Goal: Task Accomplishment & Management: Use online tool/utility

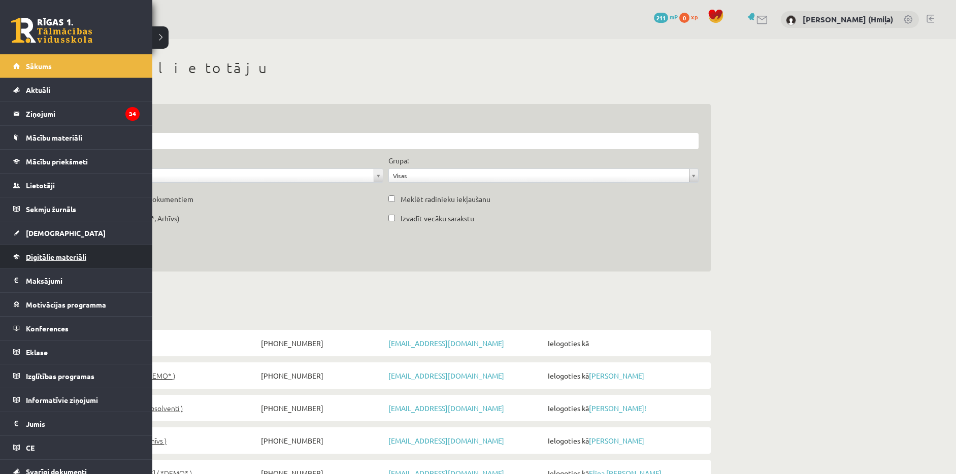
click at [45, 264] on link "Digitālie materiāli" at bounding box center [76, 256] width 126 height 23
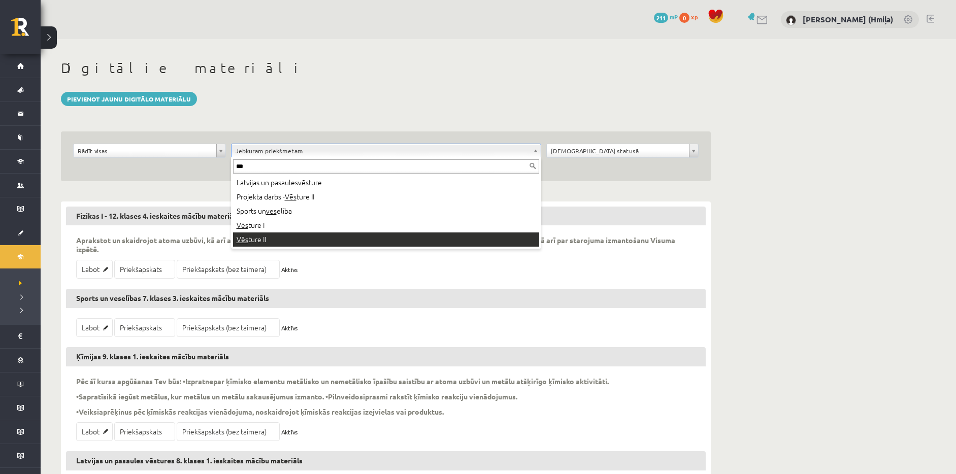
type input "***"
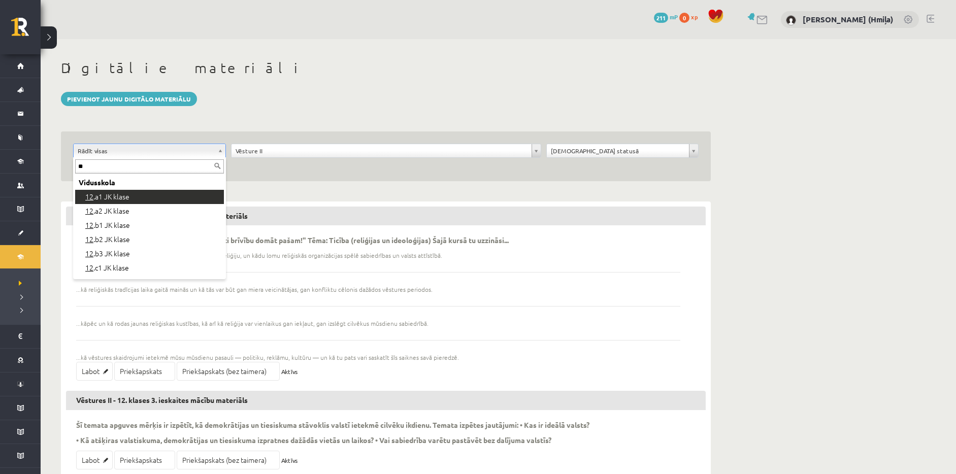
type input "**"
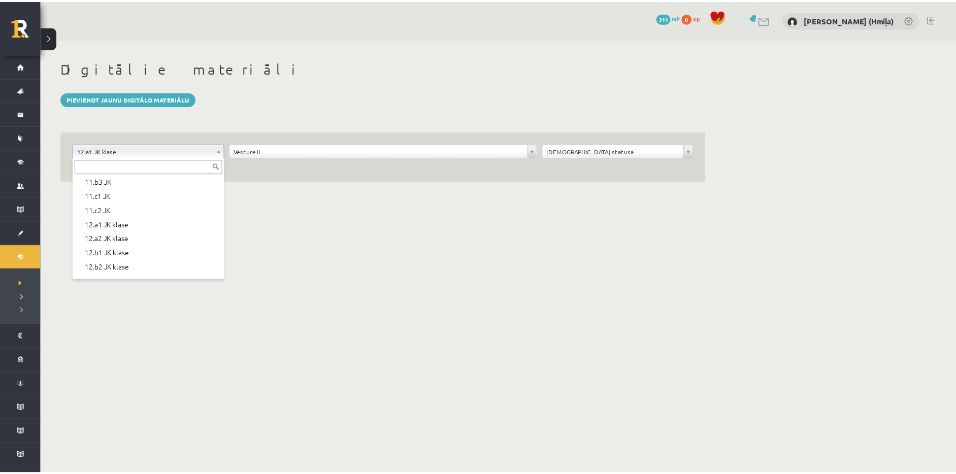
scroll to position [308, 0]
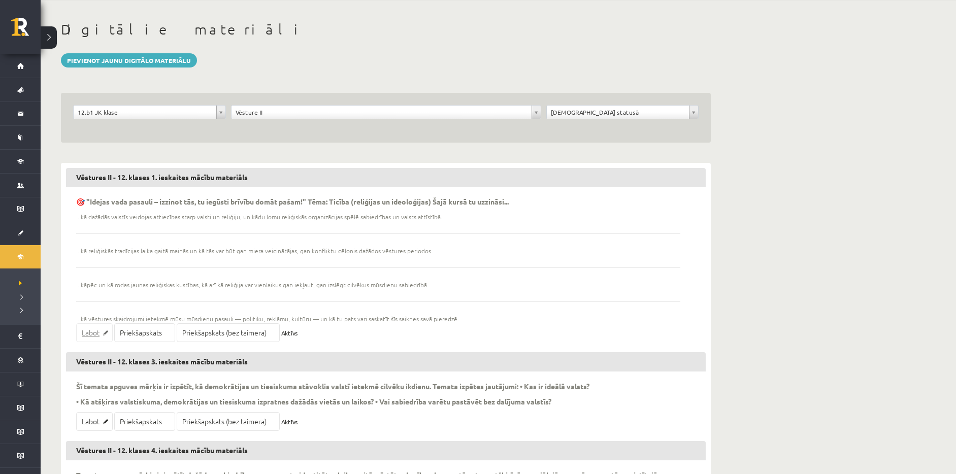
scroll to position [47, 0]
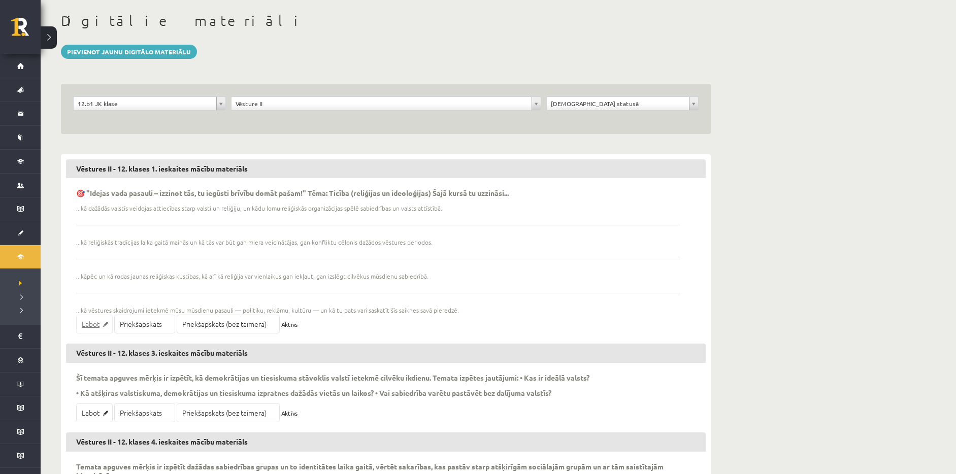
click at [97, 322] on link "Labot" at bounding box center [94, 324] width 37 height 19
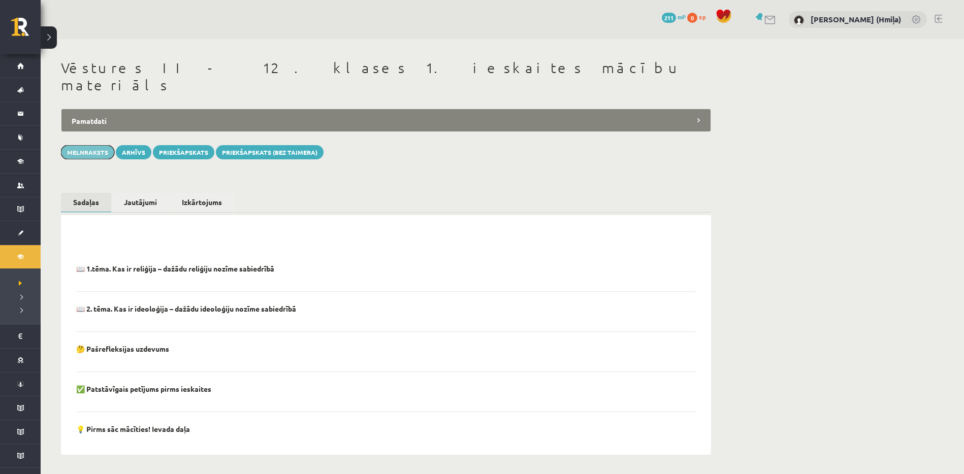
click at [98, 145] on button "Melnraksts" at bounding box center [87, 152] width 53 height 14
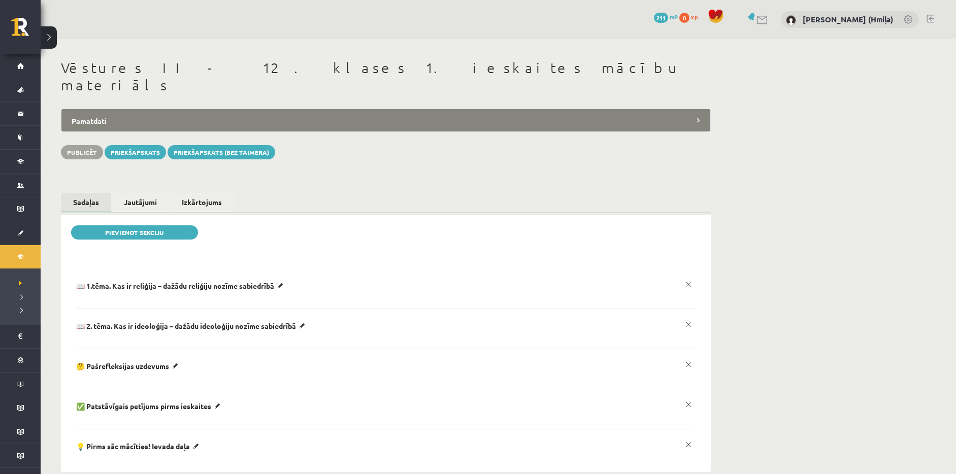
click at [257, 321] on p "📖 2. tēma. Kas ir ideoloģija – dažādu ideoloģiju nozīme sabiedrībā" at bounding box center [192, 325] width 233 height 9
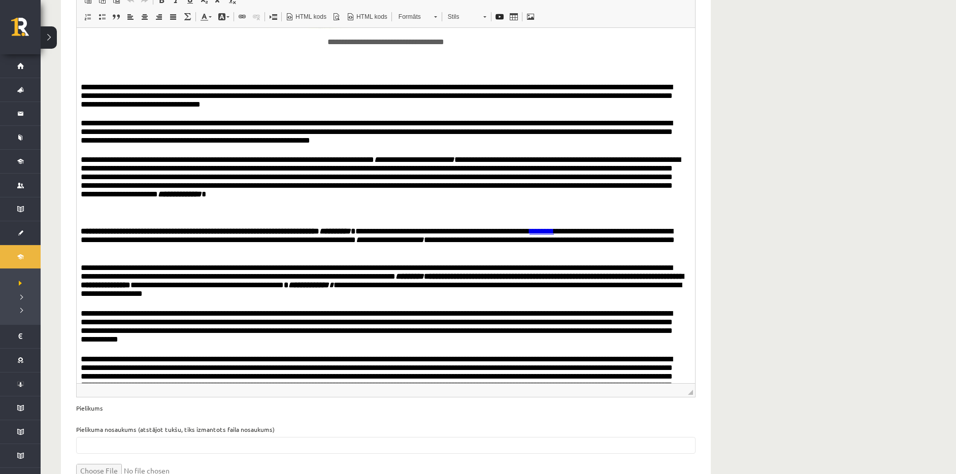
scroll to position [1363, 0]
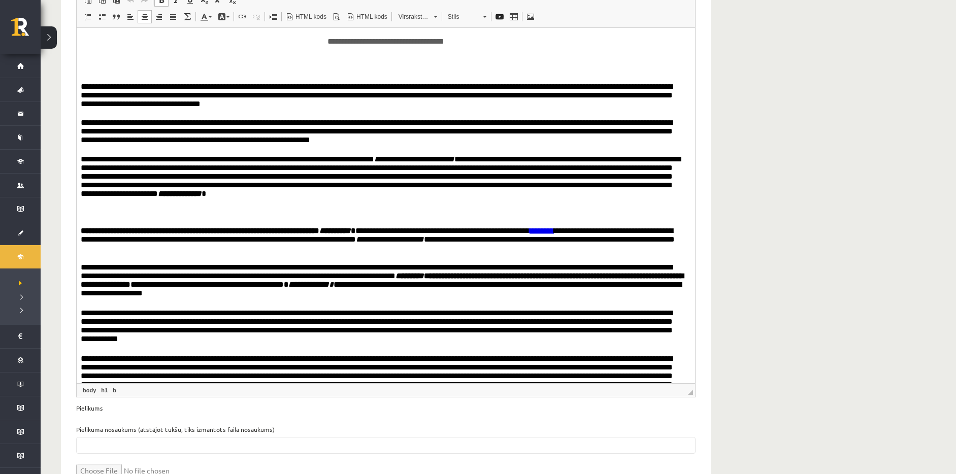
click at [373, 216] on p "Bagātinātā teksta redaktors, wiswyg-editor-1045" at bounding box center [386, 213] width 610 height 9
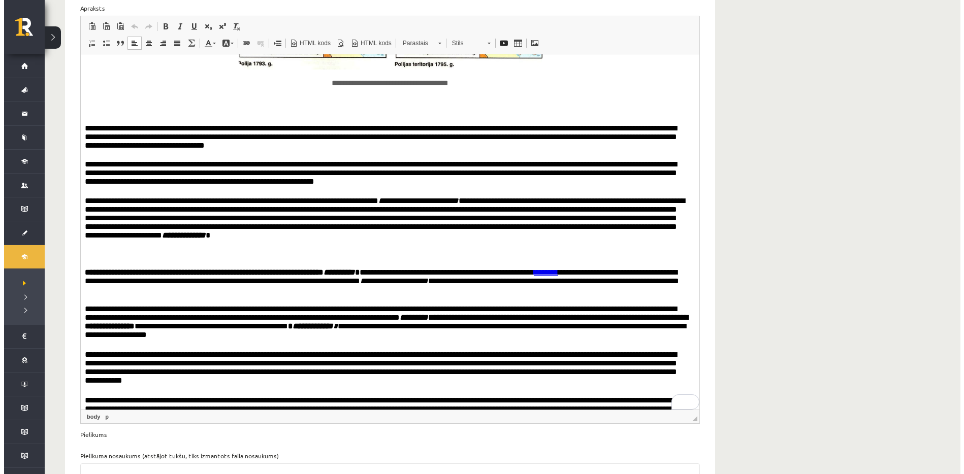
scroll to position [420, 0]
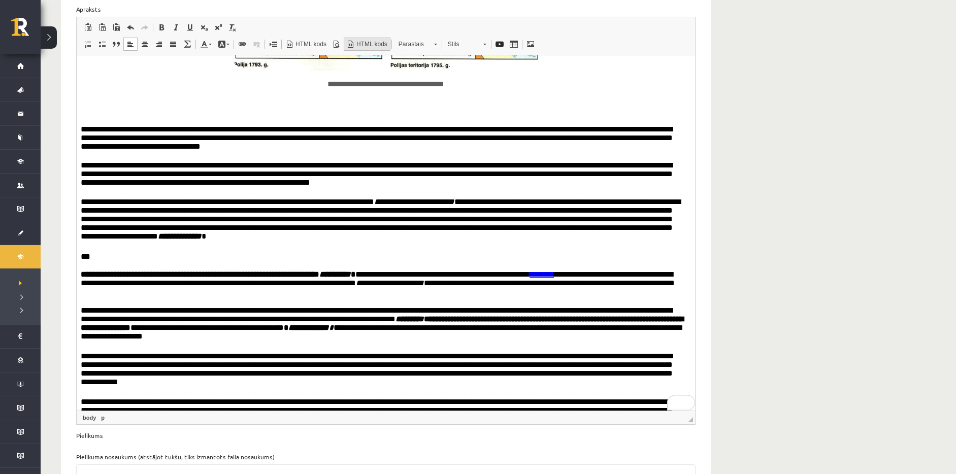
click at [372, 40] on span "HTML kods" at bounding box center [371, 44] width 32 height 9
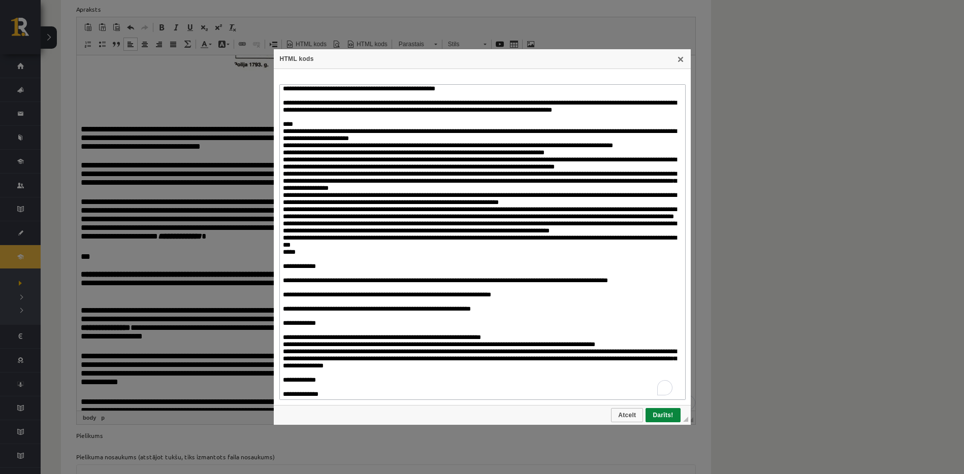
scroll to position [2711, 0]
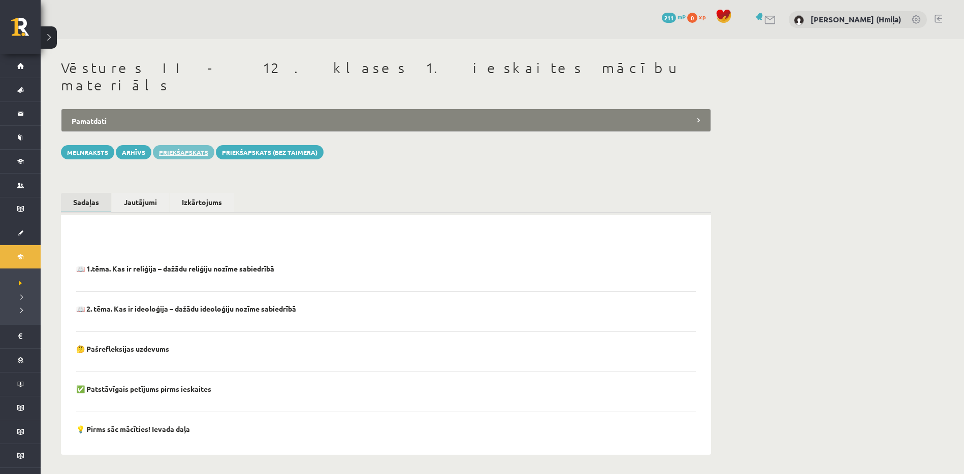
click at [164, 145] on link "Priekšapskats" at bounding box center [183, 152] width 61 height 14
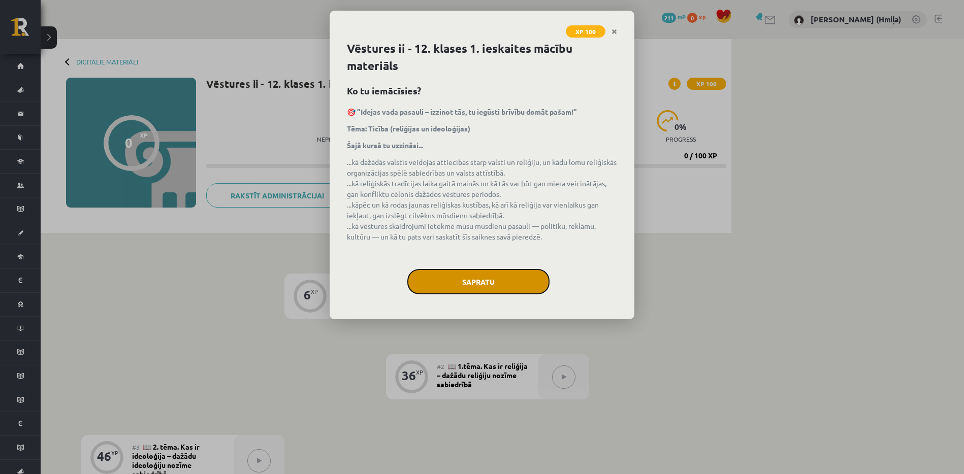
click at [513, 286] on button "Sapratu" at bounding box center [478, 281] width 142 height 25
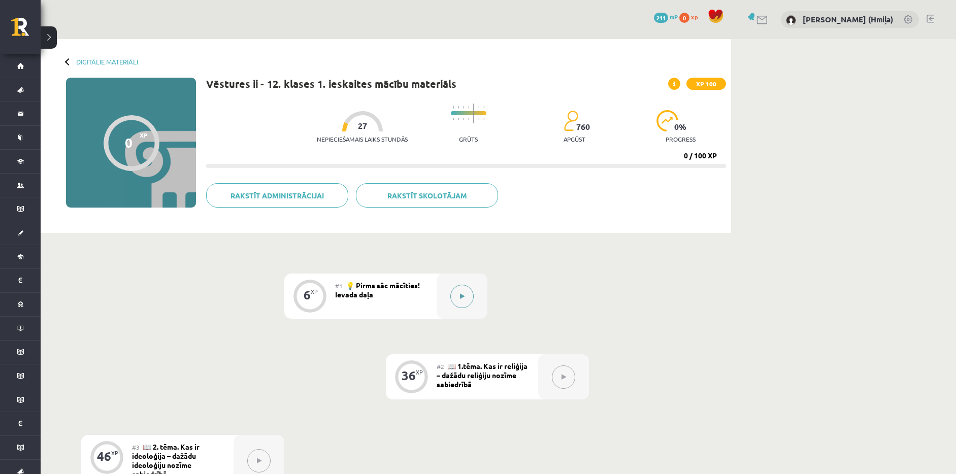
click at [471, 295] on button at bounding box center [461, 296] width 23 height 23
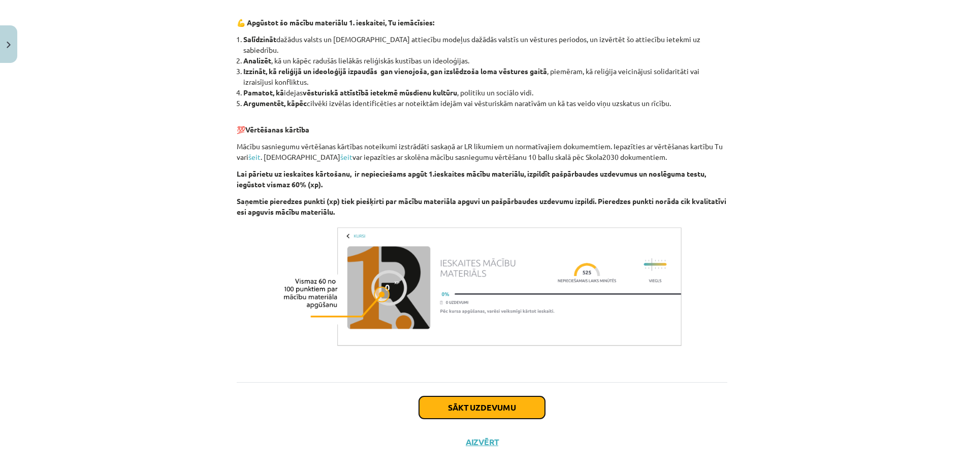
click at [531, 397] on button "Sākt uzdevumu" at bounding box center [482, 408] width 126 height 22
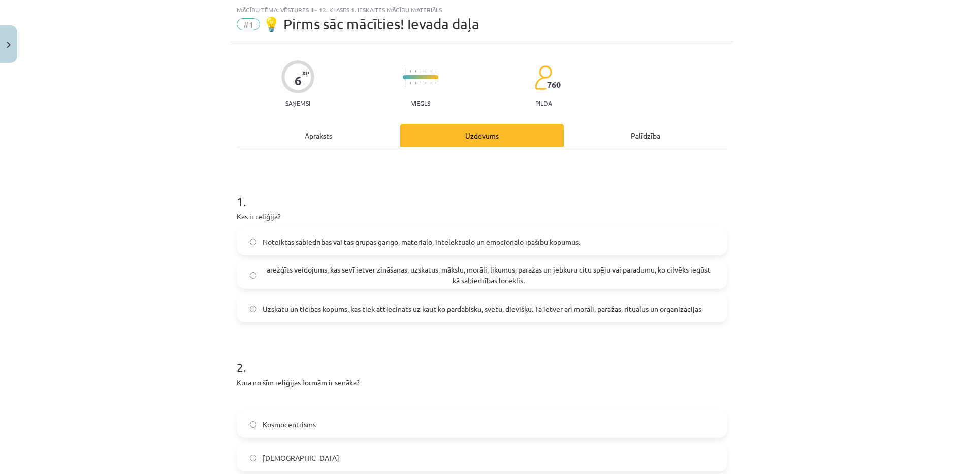
click at [537, 306] on span "Uzskatu un ticības kopums, kas tiek attiecināts uz kaut ko pārdabisku, svētu, d…" at bounding box center [482, 309] width 439 height 11
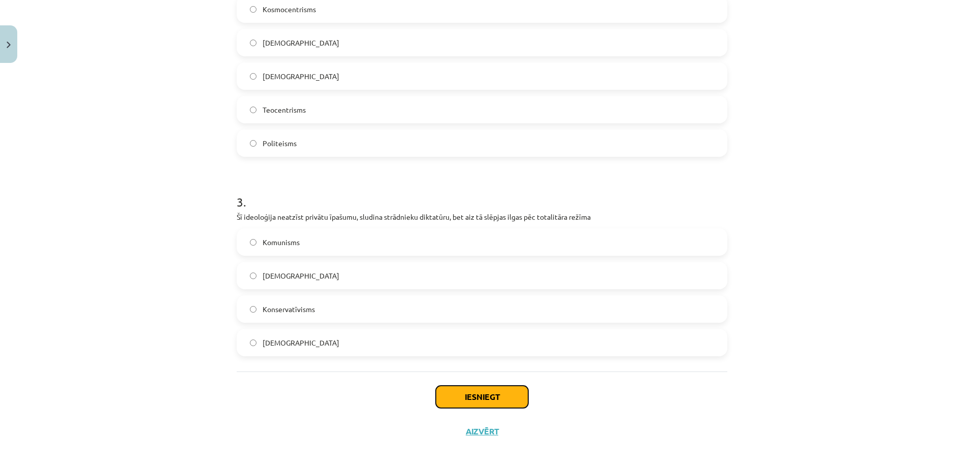
click at [517, 397] on button "Iesniegt" at bounding box center [482, 397] width 92 height 22
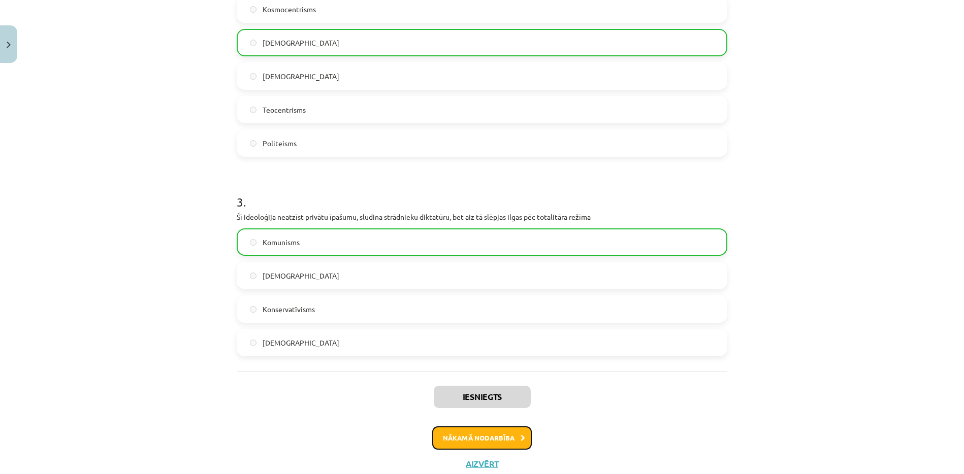
click at [509, 431] on button "Nākamā nodarbība" at bounding box center [482, 438] width 100 height 23
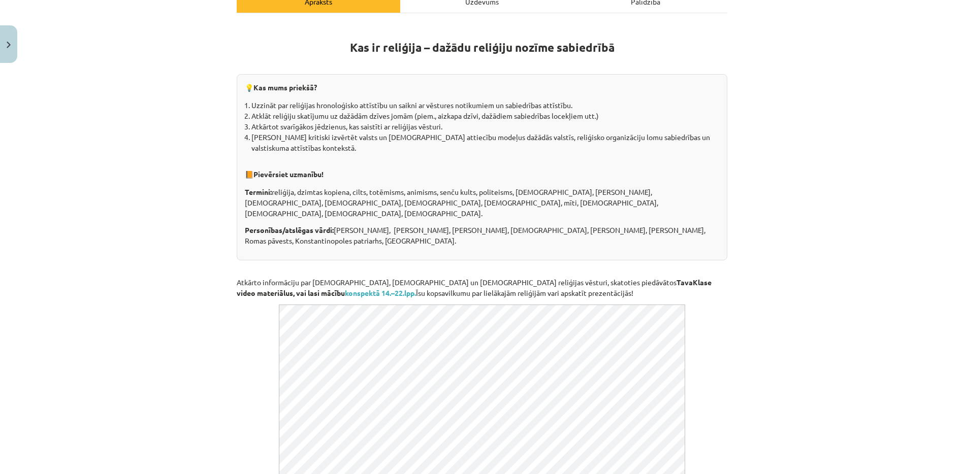
scroll to position [77, 0]
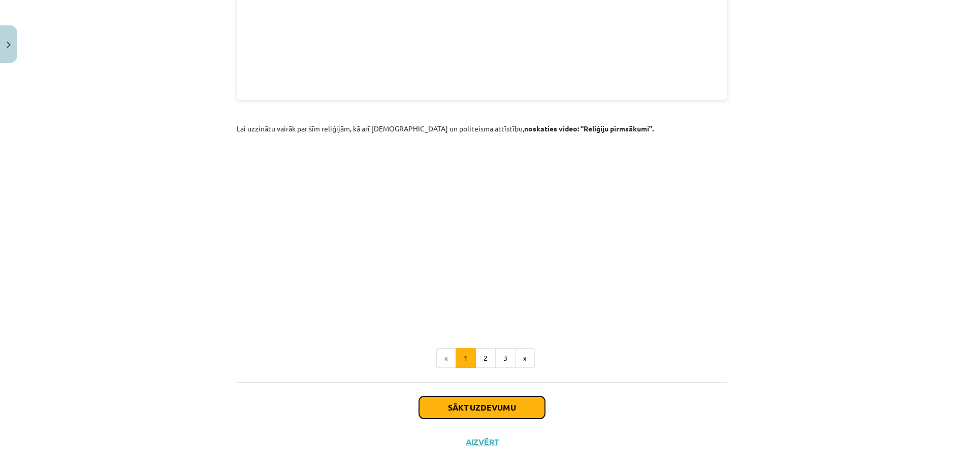
click at [518, 400] on button "Sākt uzdevumu" at bounding box center [482, 408] width 126 height 22
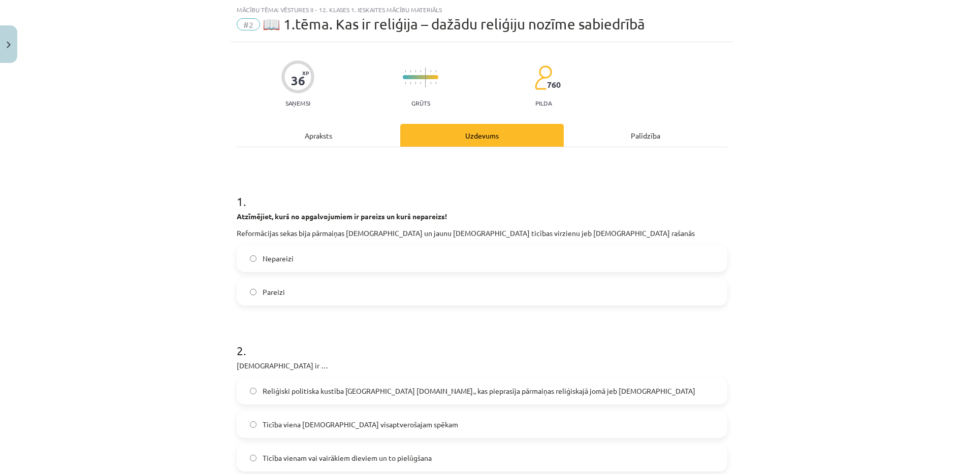
scroll to position [1116, 0]
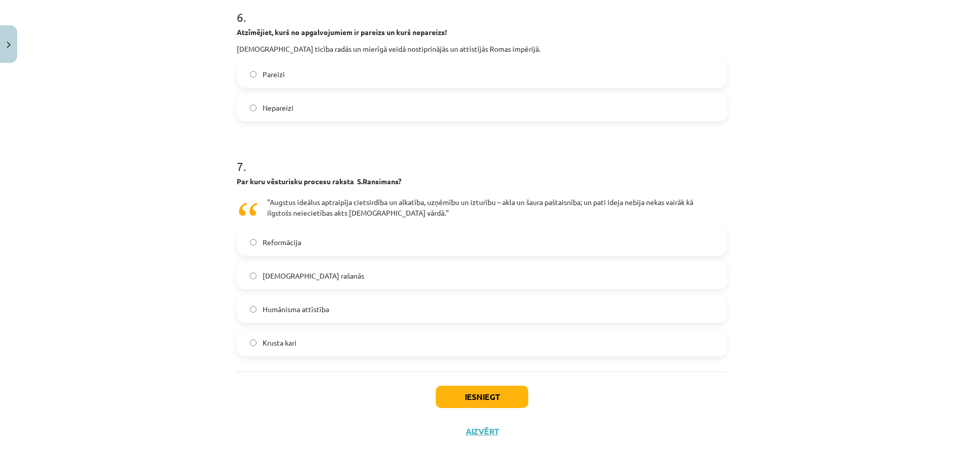
click at [613, 331] on label "Krusta kari" at bounding box center [482, 342] width 488 height 25
click at [484, 400] on button "Iesniegt" at bounding box center [482, 397] width 92 height 22
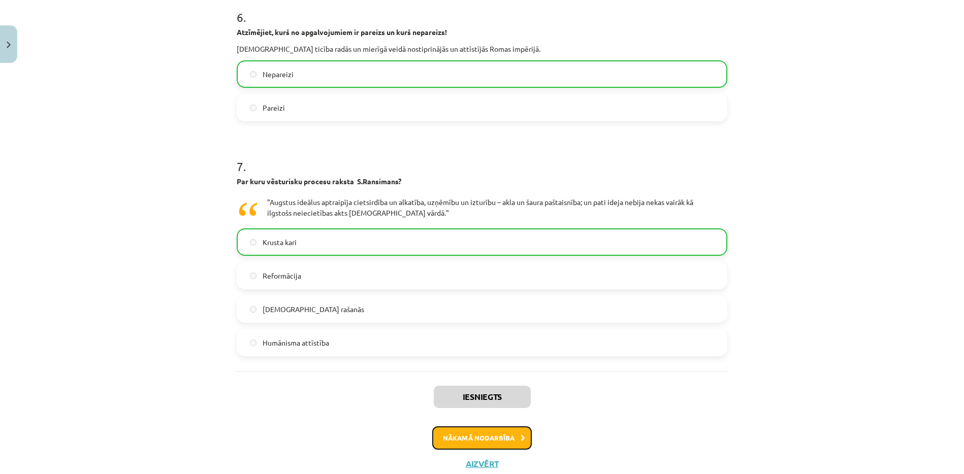
click at [506, 440] on button "Nākamā nodarbība" at bounding box center [482, 438] width 100 height 23
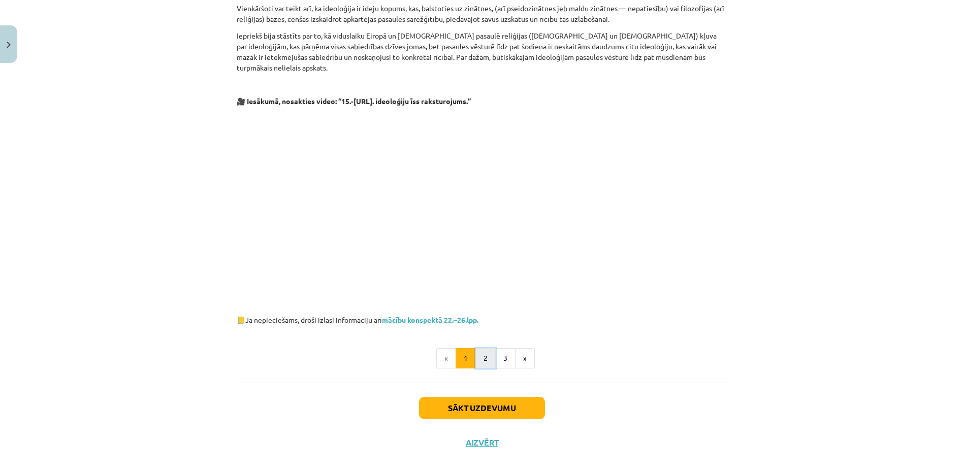
click at [483, 350] on button "2" at bounding box center [485, 358] width 20 height 20
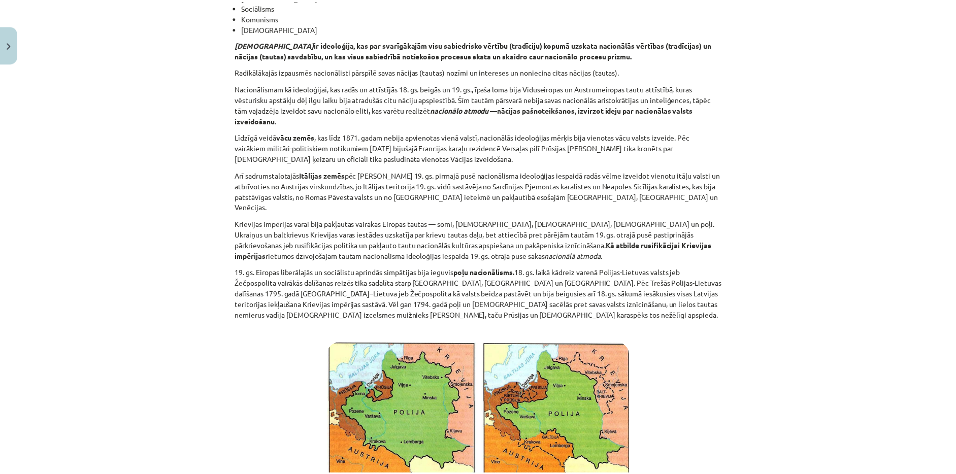
scroll to position [39, 0]
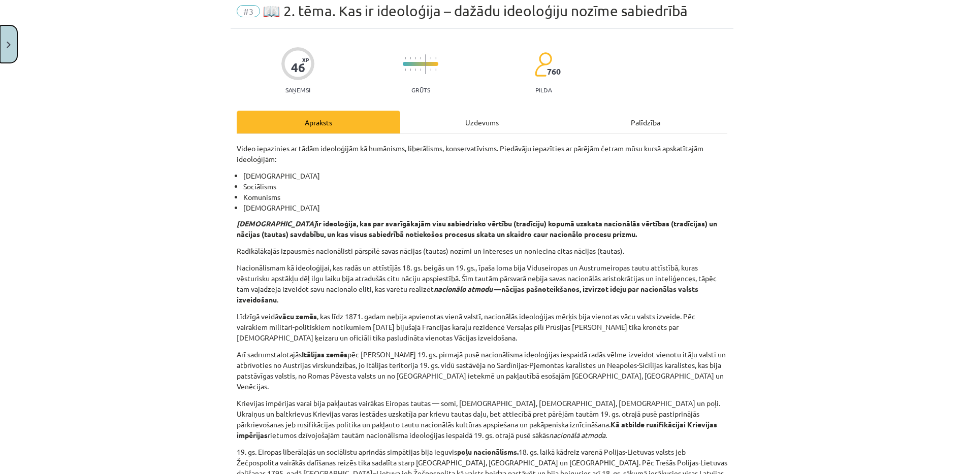
click at [2, 46] on button "Close" at bounding box center [8, 44] width 17 height 38
